Goal: Information Seeking & Learning: Learn about a topic

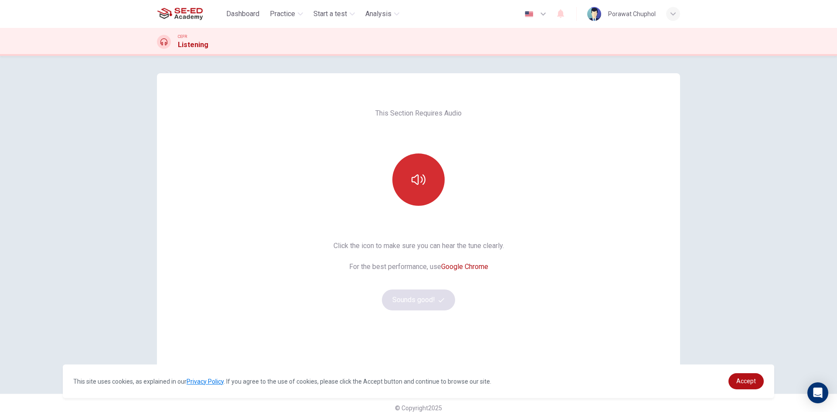
click at [417, 188] on button "button" at bounding box center [419, 180] width 52 height 52
click at [430, 298] on button "Sounds good!" at bounding box center [418, 300] width 73 height 21
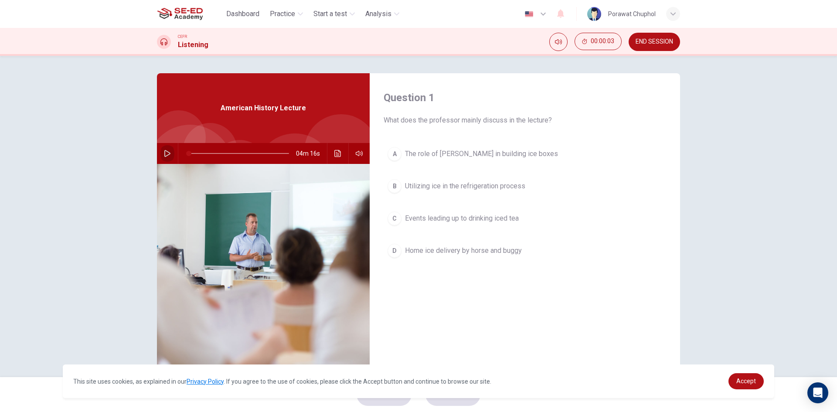
click at [167, 151] on icon "button" at bounding box center [167, 153] width 7 height 7
click at [358, 153] on icon "button" at bounding box center [359, 153] width 7 height 7
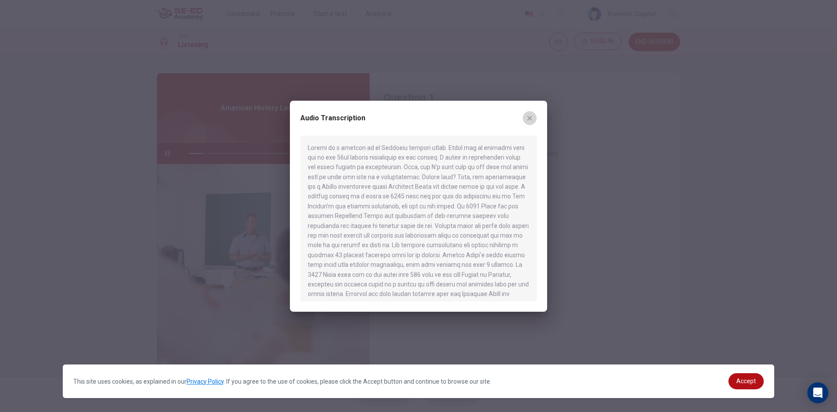
click at [525, 119] on button "button" at bounding box center [530, 118] width 14 height 14
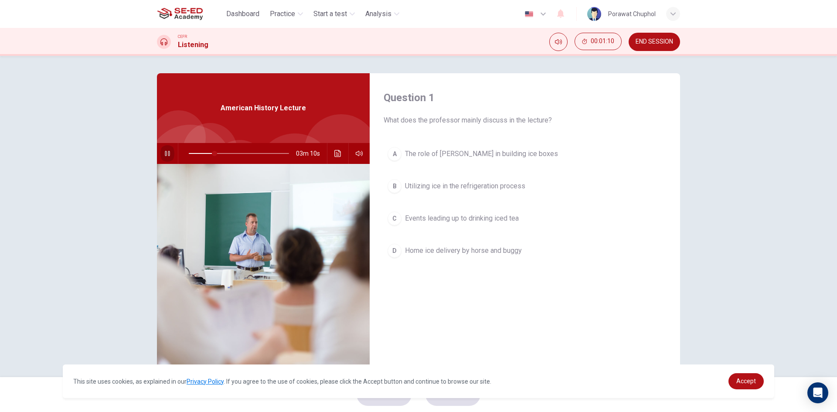
click at [165, 151] on icon "button" at bounding box center [167, 153] width 5 height 5
click at [165, 155] on icon "button" at bounding box center [167, 153] width 7 height 7
click at [356, 152] on icon "button" at bounding box center [359, 153] width 7 height 7
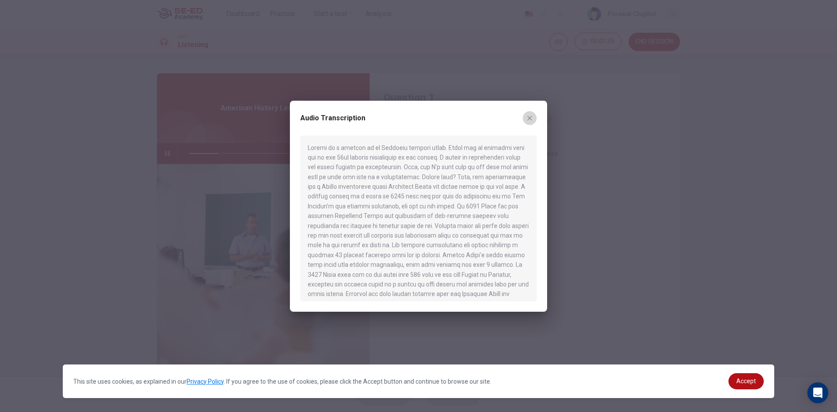
click at [531, 115] on icon "button" at bounding box center [529, 118] width 7 height 7
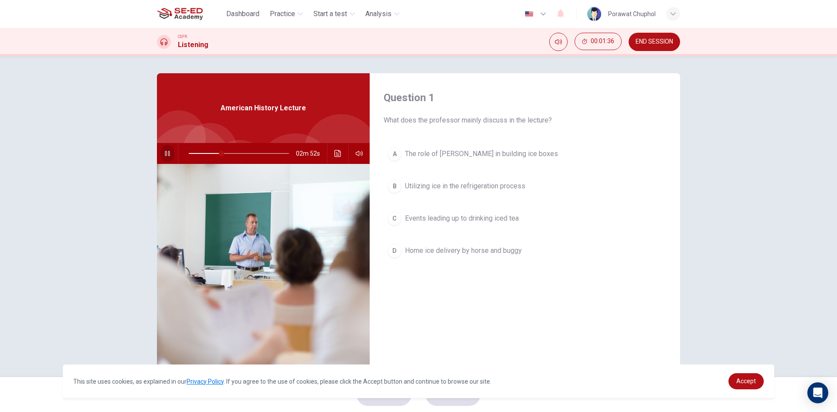
click at [167, 147] on button "button" at bounding box center [168, 153] width 14 height 21
click at [165, 155] on icon "button" at bounding box center [167, 153] width 6 height 7
click at [166, 155] on icon "button" at bounding box center [167, 153] width 7 height 7
type input "33"
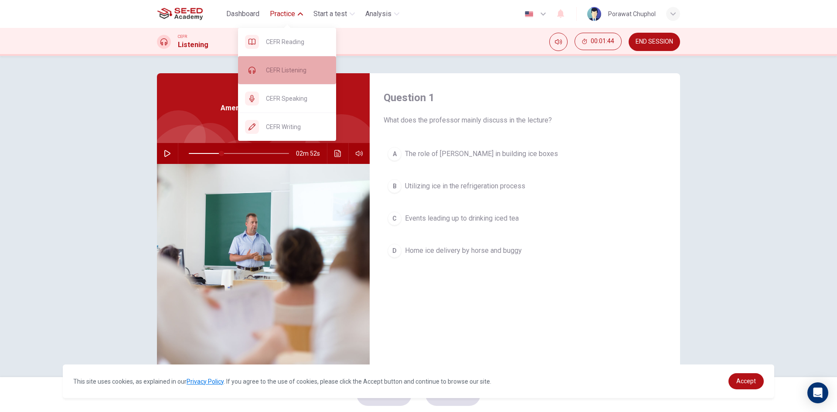
click at [296, 77] on div "CEFR Listening" at bounding box center [287, 70] width 98 height 28
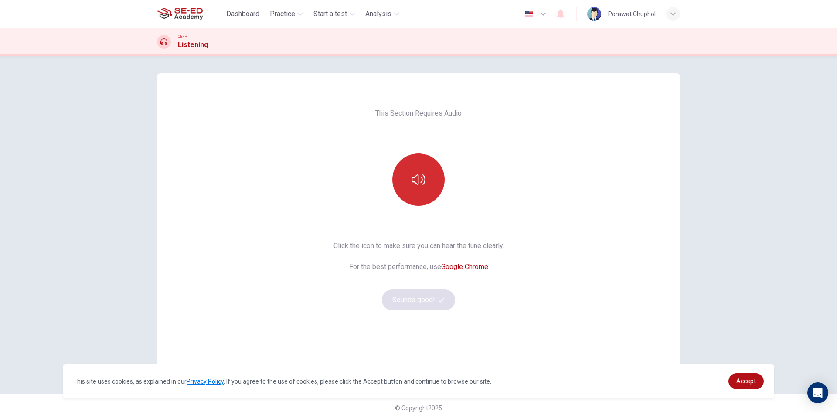
click at [418, 175] on icon "button" at bounding box center [419, 180] width 14 height 14
click at [424, 297] on button "Sounds good!" at bounding box center [418, 300] width 73 height 21
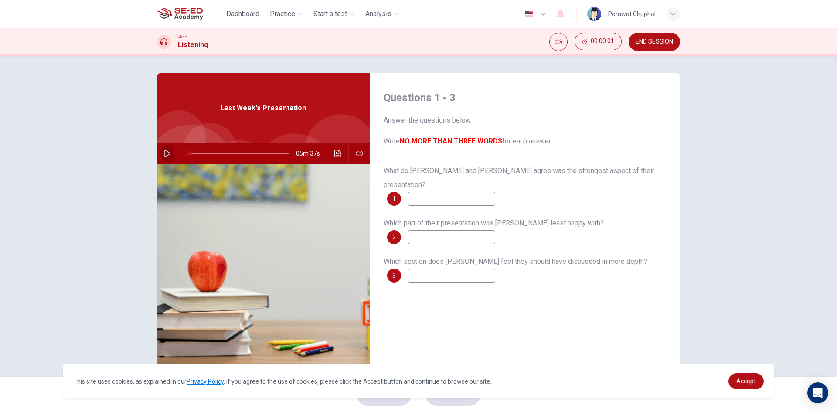
click at [164, 151] on icon "button" at bounding box center [167, 153] width 6 height 7
type input "1"
type input "0.9"
type input "1"
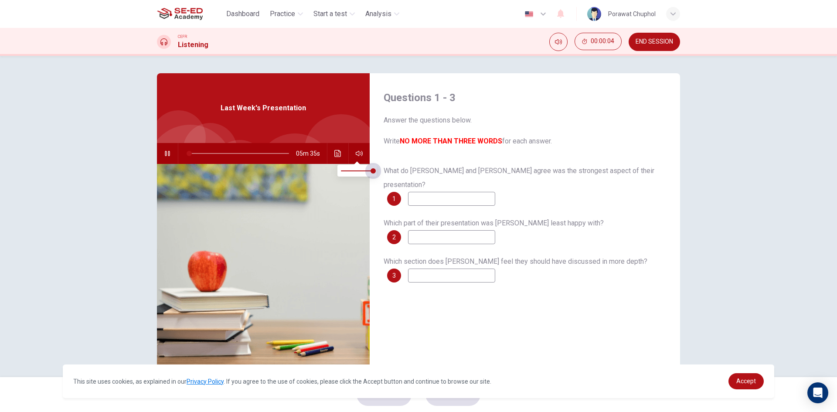
drag, startPoint x: 372, startPoint y: 170, endPoint x: 427, endPoint y: 158, distance: 56.5
click at [426, 158] on body "This site uses cookies, as explained in our Privacy Policy . If you agree to th…" at bounding box center [418, 206] width 837 height 412
click at [700, 132] on div "Questions 1 - 3 Answer the questions below. Write NO MORE THAN THREE WORDS for …" at bounding box center [418, 216] width 837 height 321
click at [563, 43] on button "Mute" at bounding box center [559, 42] width 18 height 18
click at [563, 43] on button "Unmute" at bounding box center [559, 42] width 18 height 18
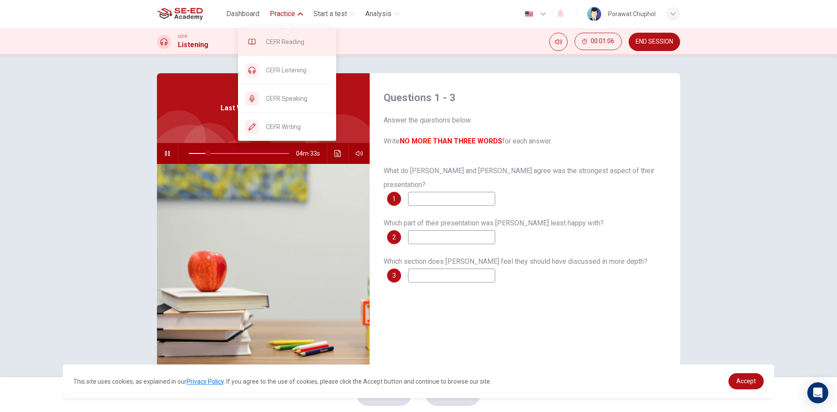
type input "19"
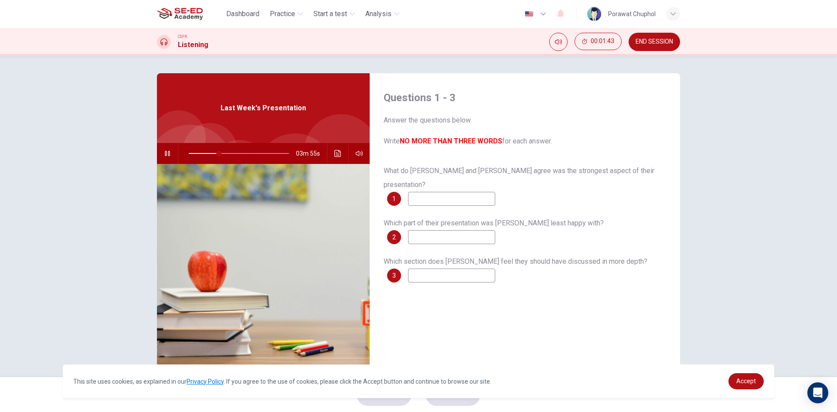
click at [164, 154] on icon "button" at bounding box center [167, 153] width 7 height 7
click at [167, 150] on icon "button" at bounding box center [167, 153] width 7 height 7
click at [201, 119] on div "Last Week's Presentation" at bounding box center [263, 108] width 213 height 70
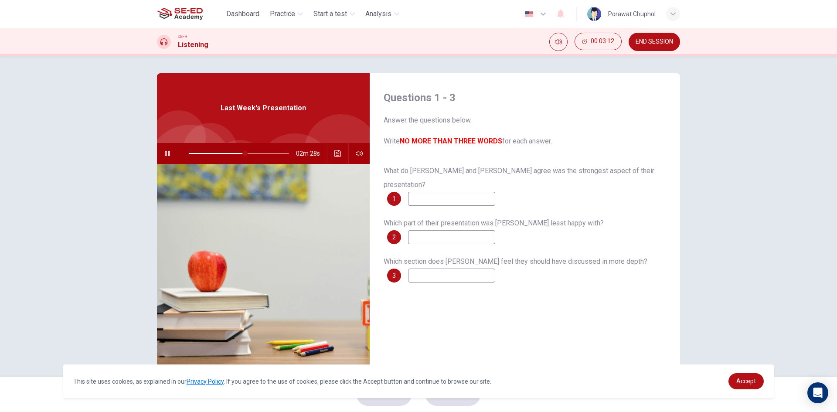
click at [271, 118] on div "Last Week's Presentation" at bounding box center [263, 108] width 213 height 70
drag, startPoint x: 243, startPoint y: 153, endPoint x: 289, endPoint y: 153, distance: 46.2
click at [289, 153] on span at bounding box center [289, 153] width 5 height 5
type input "100"
click at [282, 19] on span "Practice" at bounding box center [282, 14] width 25 height 10
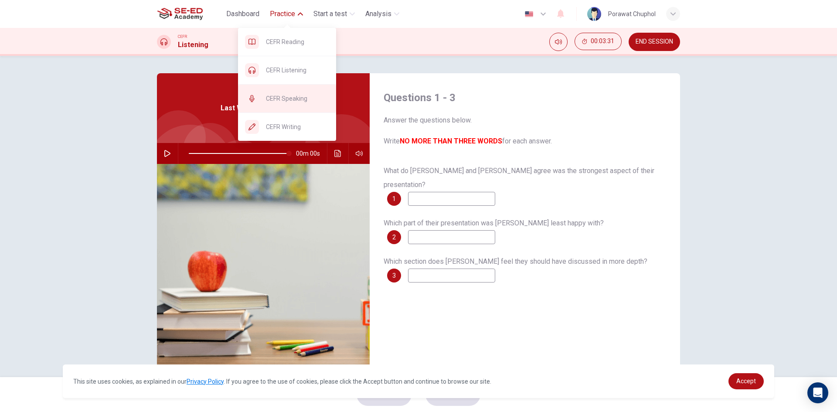
click at [297, 101] on span "CEFR Speaking" at bounding box center [297, 98] width 63 height 10
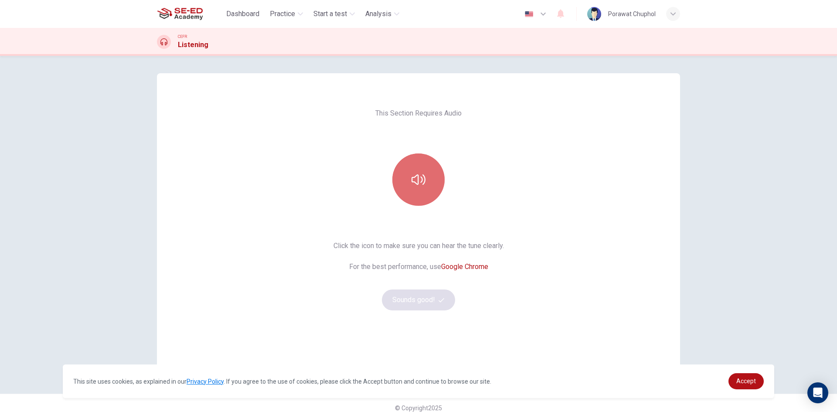
click at [402, 178] on button "button" at bounding box center [419, 180] width 52 height 52
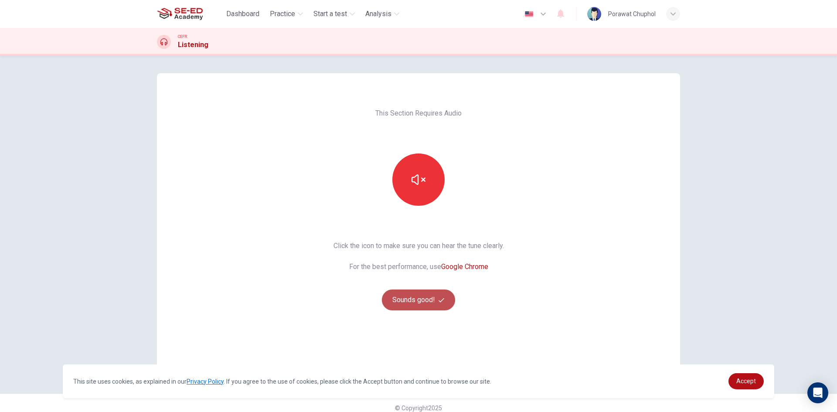
click at [410, 294] on button "Sounds good!" at bounding box center [418, 300] width 73 height 21
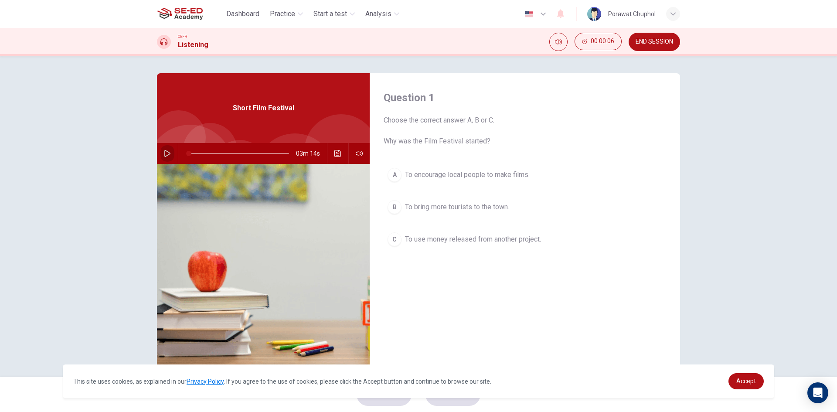
click at [164, 153] on icon "button" at bounding box center [167, 153] width 7 height 7
click at [169, 150] on button "button" at bounding box center [168, 153] width 14 height 21
click at [164, 151] on icon "button" at bounding box center [167, 153] width 6 height 7
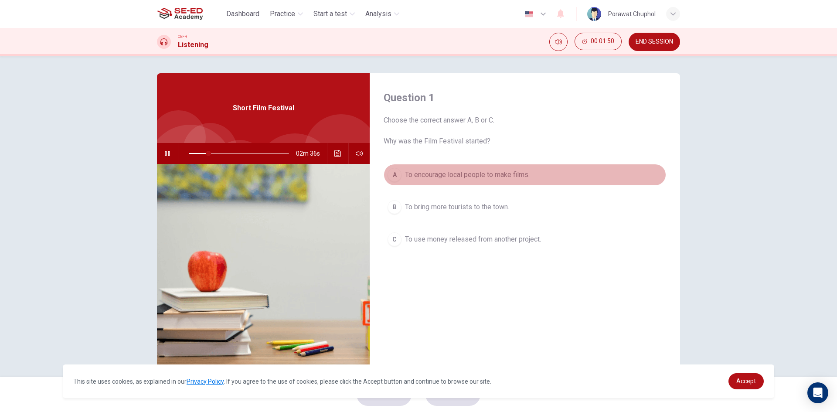
click at [502, 174] on span "To encourage local people to make films." at bounding box center [467, 175] width 125 height 10
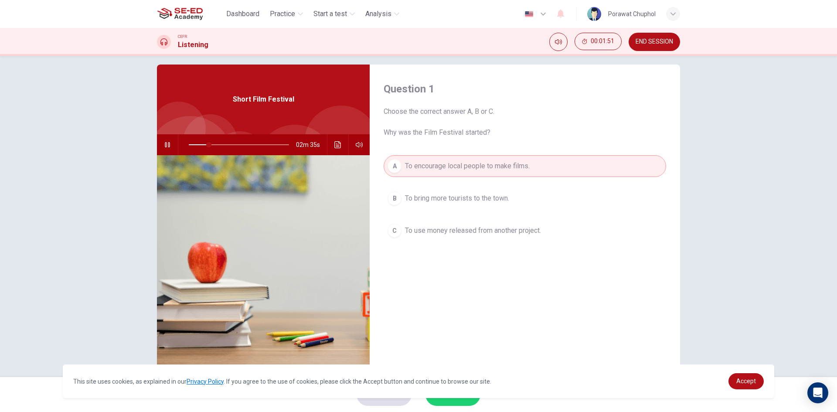
scroll to position [17, 0]
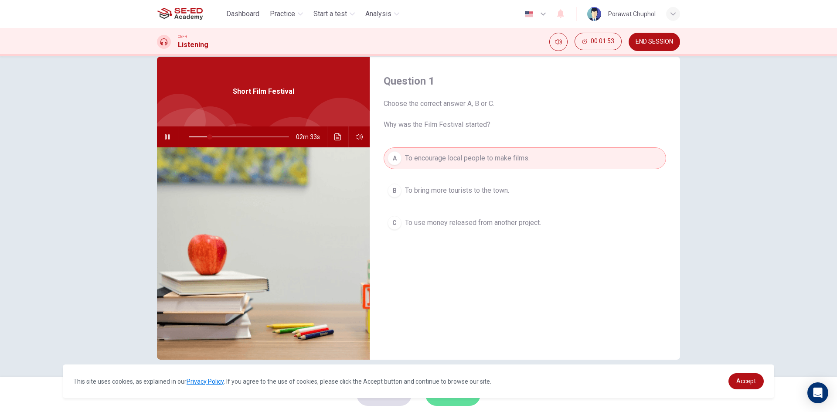
click at [448, 400] on span "SUBMIT" at bounding box center [448, 395] width 25 height 12
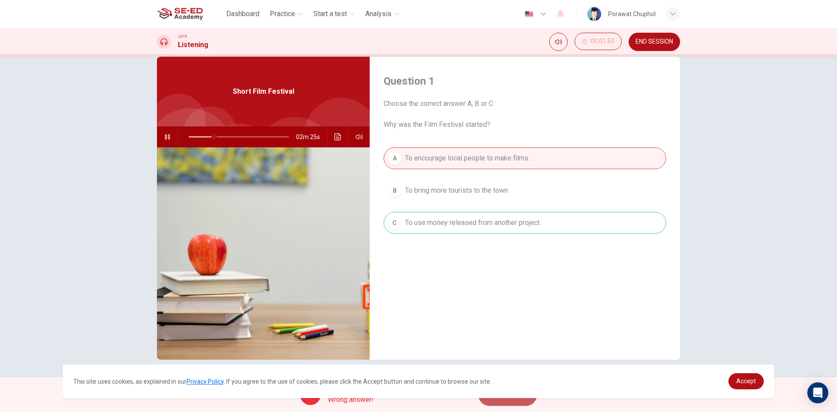
click at [509, 398] on span "NEXT" at bounding box center [503, 395] width 17 height 12
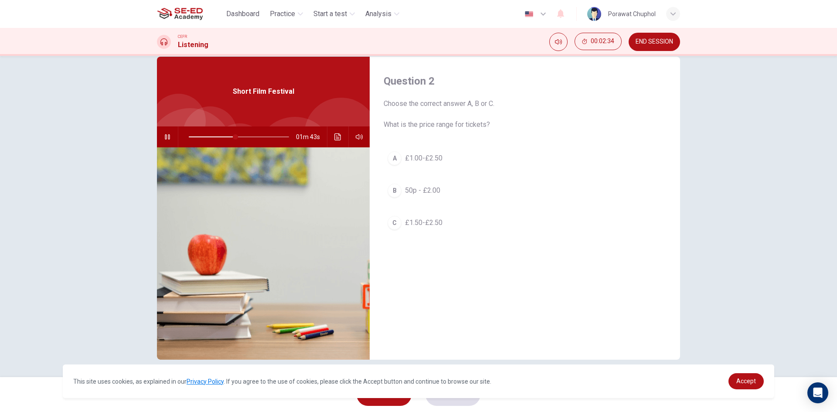
click at [432, 162] on span "£1.00-£2.50" at bounding box center [424, 158] width 38 height 10
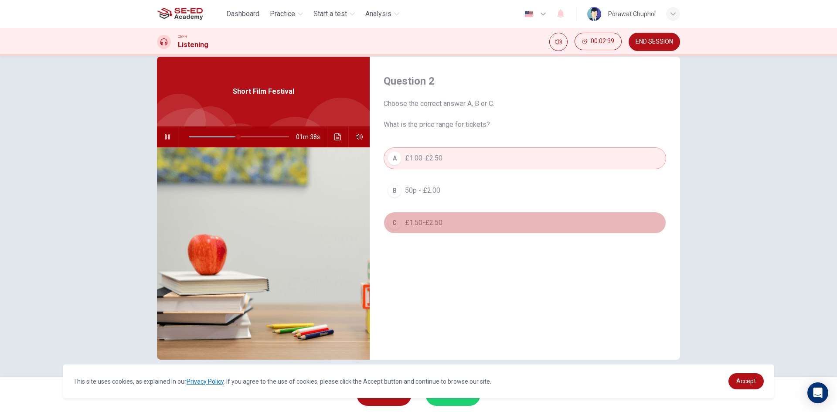
click at [450, 222] on button "C £1.50-£2.50" at bounding box center [525, 223] width 283 height 22
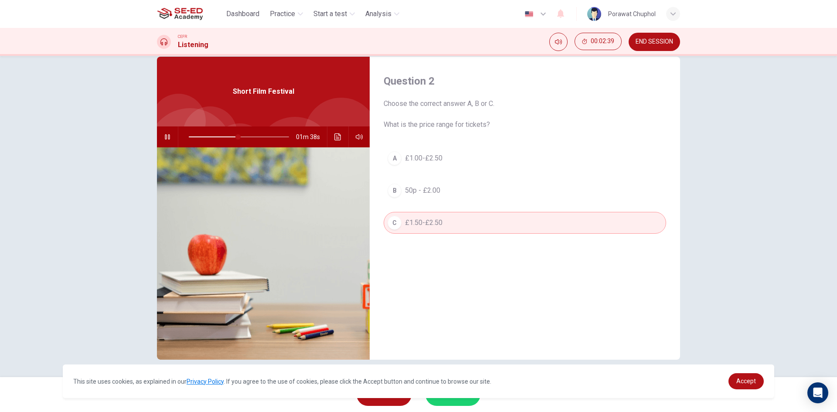
click at [441, 401] on button "SUBMIT" at bounding box center [453, 394] width 55 height 23
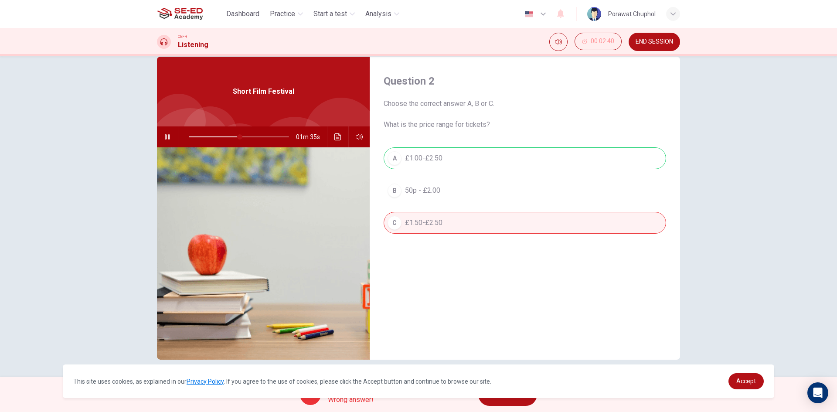
click at [454, 158] on div "A £1.00-£2.50 B 50p - £2.00 C £1.50-£2.50" at bounding box center [525, 199] width 283 height 104
click at [167, 134] on icon "button" at bounding box center [167, 136] width 7 height 7
type input "52"
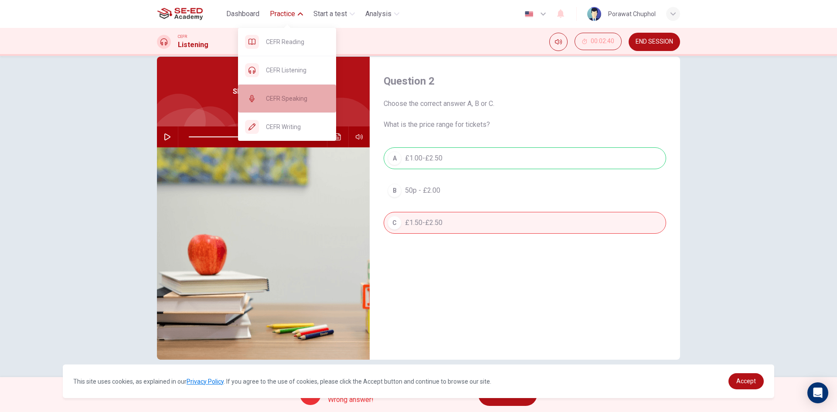
click at [305, 104] on div "CEFR Speaking" at bounding box center [287, 99] width 98 height 28
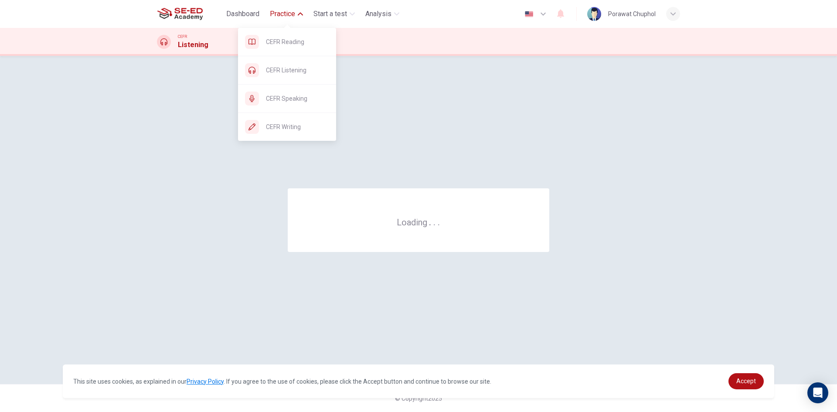
scroll to position [0, 0]
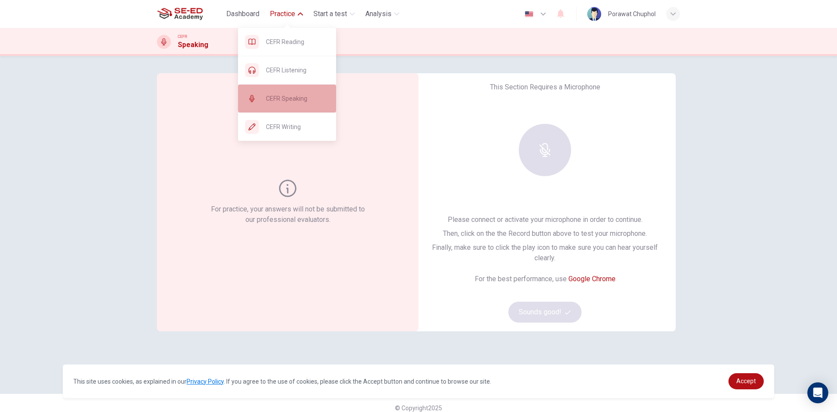
click at [294, 92] on div "CEFR Speaking" at bounding box center [287, 99] width 98 height 28
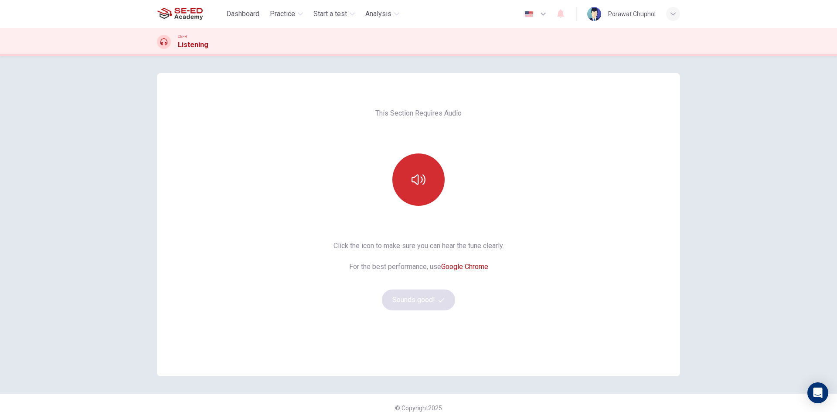
click at [427, 200] on button "button" at bounding box center [419, 180] width 52 height 52
click at [429, 294] on button "Sounds good!" at bounding box center [418, 300] width 73 height 21
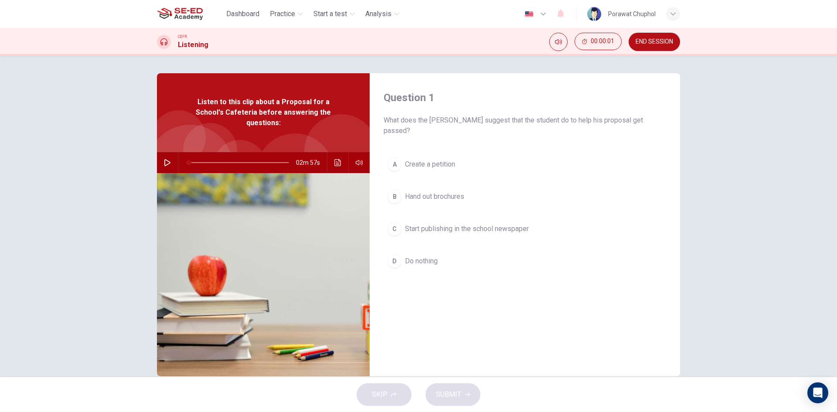
click at [164, 159] on icon "button" at bounding box center [167, 162] width 7 height 7
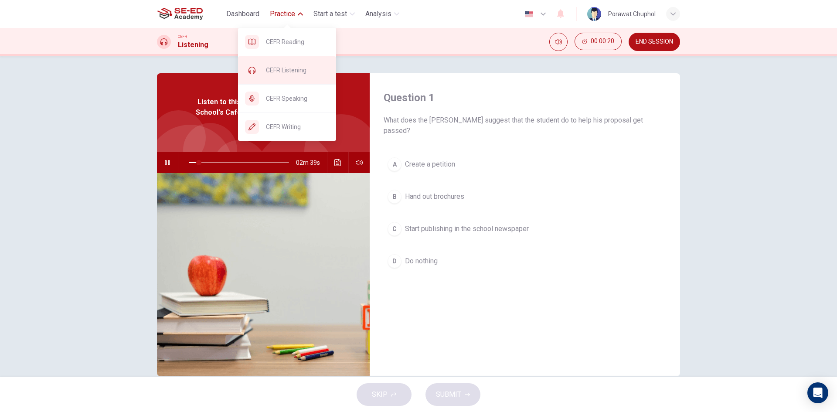
type input "11"
click at [303, 92] on div "CEFR Speaking" at bounding box center [287, 99] width 98 height 28
